Goal: Information Seeking & Learning: Learn about a topic

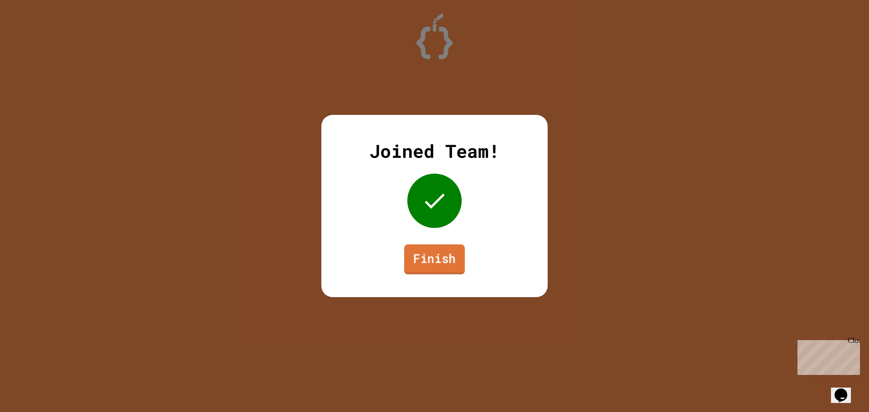
click at [420, 250] on link "Finish" at bounding box center [434, 259] width 61 height 30
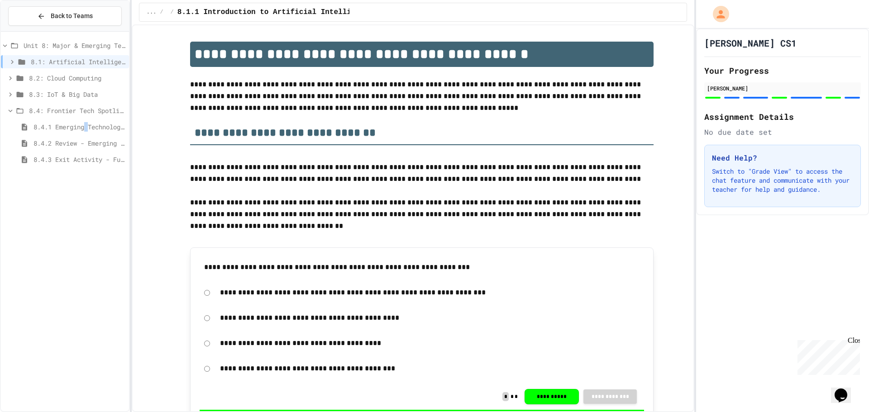
click at [89, 127] on span "8.4.1 Emerging Technologies: Shaping Our Digital Future" at bounding box center [79, 127] width 92 height 10
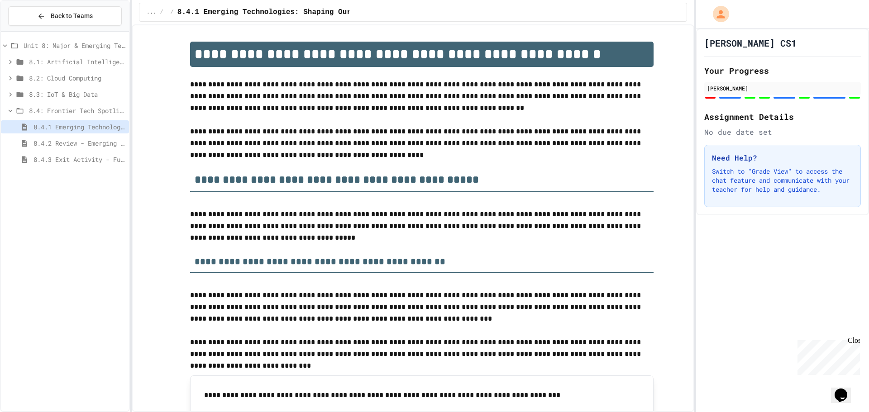
click at [96, 153] on div "8.4.2 Review - Emerging Technologies: Shaping Our Digital Future" at bounding box center [65, 145] width 128 height 16
click at [85, 160] on span "8.4.3 Exit Activity - Future Tech Challenge" at bounding box center [79, 160] width 92 height 10
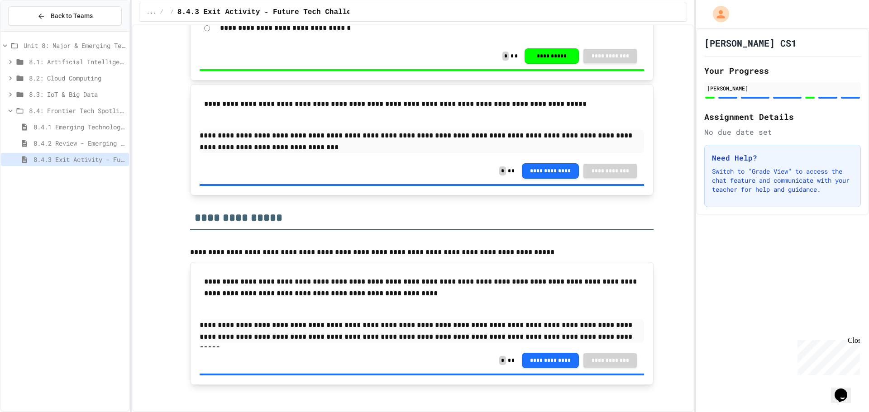
scroll to position [884, 0]
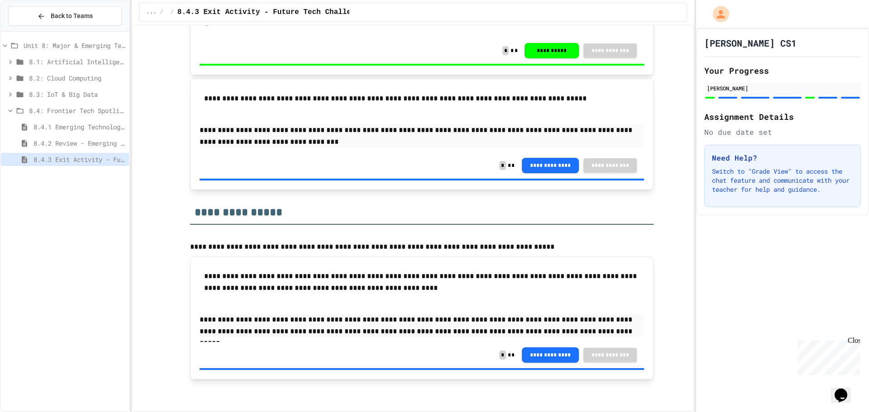
click at [805, 98] on div at bounding box center [810, 98] width 10 height 2
click at [818, 97] on div at bounding box center [827, 98] width 19 height 2
click at [103, 120] on div "8.4.1 Emerging Technologies: Shaping Our Digital Future" at bounding box center [65, 126] width 128 height 13
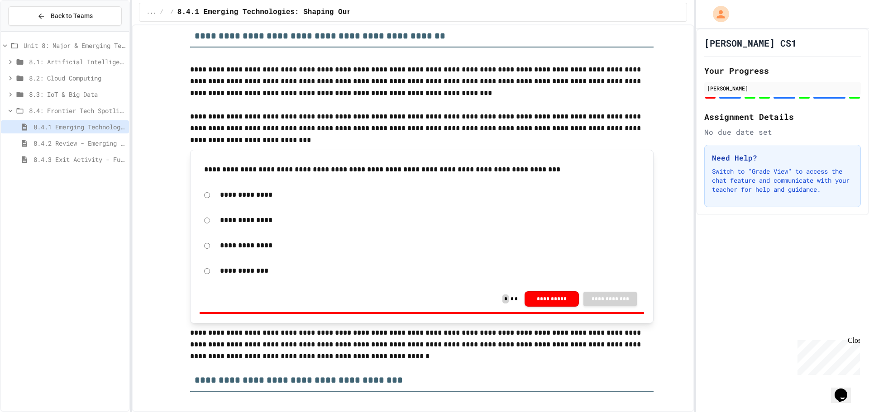
scroll to position [226, 0]
click at [551, 301] on button "**********" at bounding box center [552, 297] width 54 height 15
click at [206, 242] on div "**********" at bounding box center [422, 245] width 444 height 21
click at [855, 339] on div "Close" at bounding box center [853, 342] width 11 height 11
